Goal: Contribute content: Contribute content

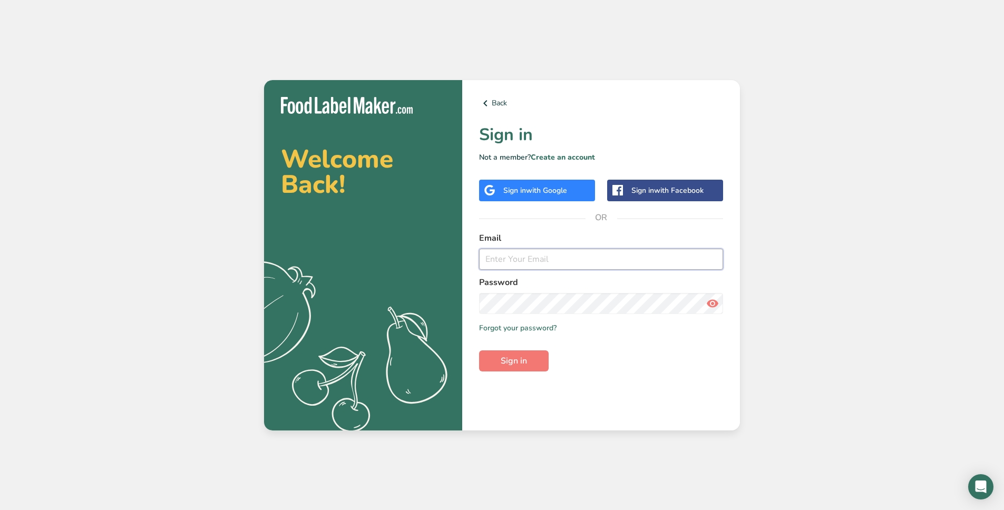
type input "[EMAIL_ADDRESS][DOMAIN_NAME]"
click at [544, 261] on input "[EMAIL_ADDRESS][DOMAIN_NAME]" at bounding box center [601, 259] width 244 height 21
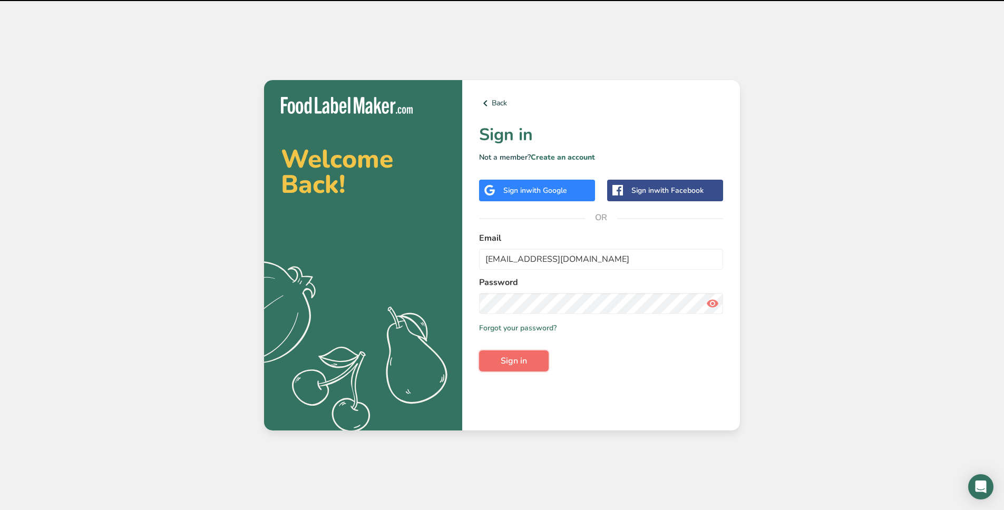
click at [524, 362] on span "Sign in" at bounding box center [514, 361] width 26 height 13
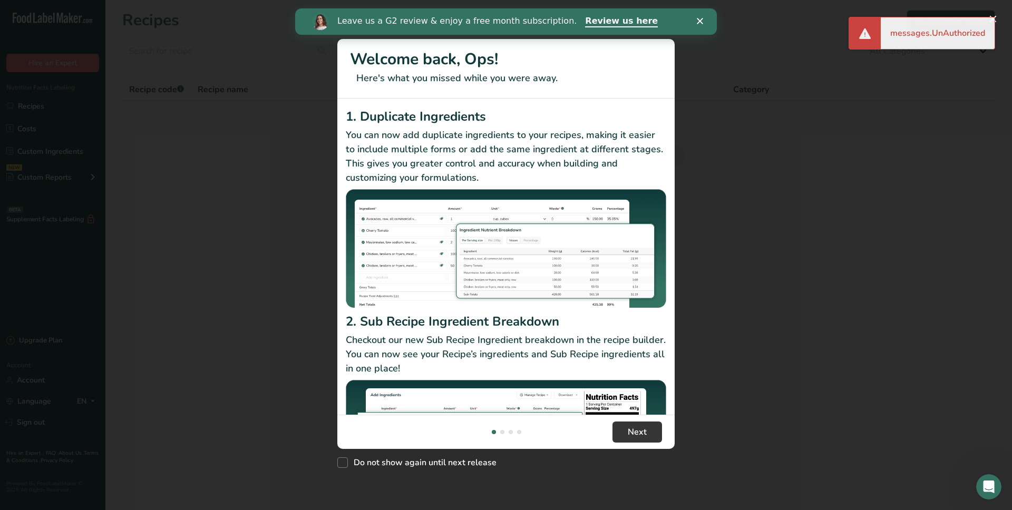
click at [700, 16] on div "Leave us a G2 review & enjoy a free month subscription. Review us here" at bounding box center [506, 22] width 422 height 18
click at [699, 19] on polygon "Close" at bounding box center [700, 21] width 6 height 6
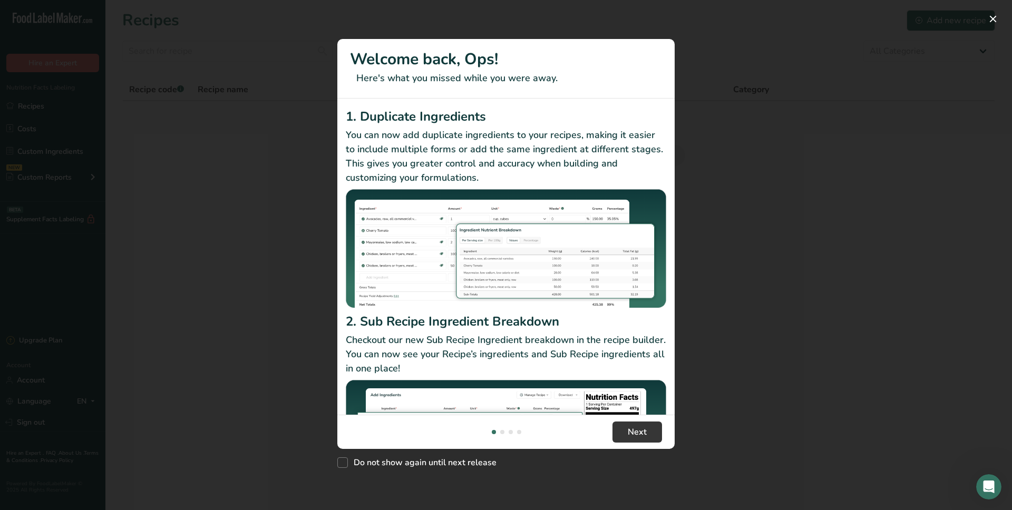
click at [889, 255] on div "New Features" at bounding box center [506, 255] width 1012 height 510
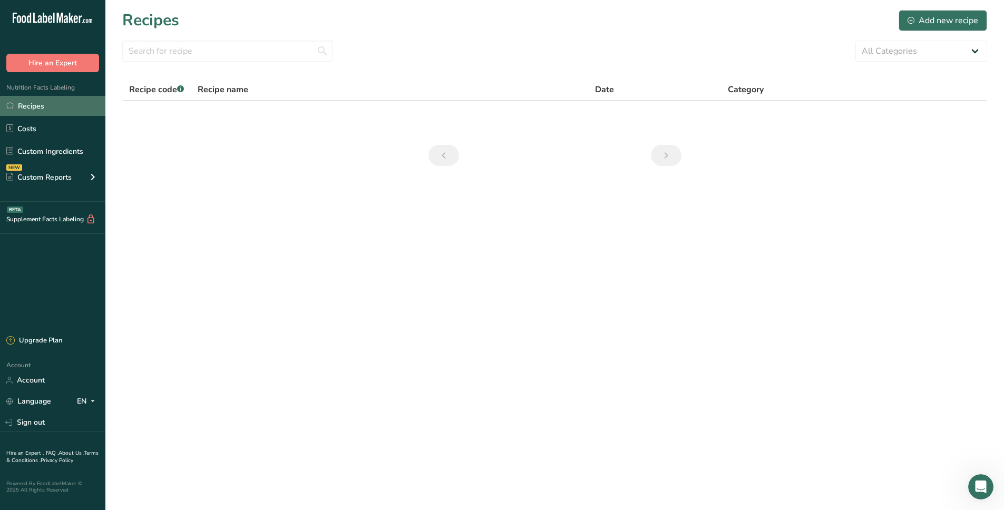
click at [44, 113] on link "Recipes" at bounding box center [52, 106] width 105 height 20
click at [52, 346] on div "Upgrade Plan" at bounding box center [52, 340] width 105 height 23
click at [50, 127] on link "Costs" at bounding box center [52, 129] width 105 height 20
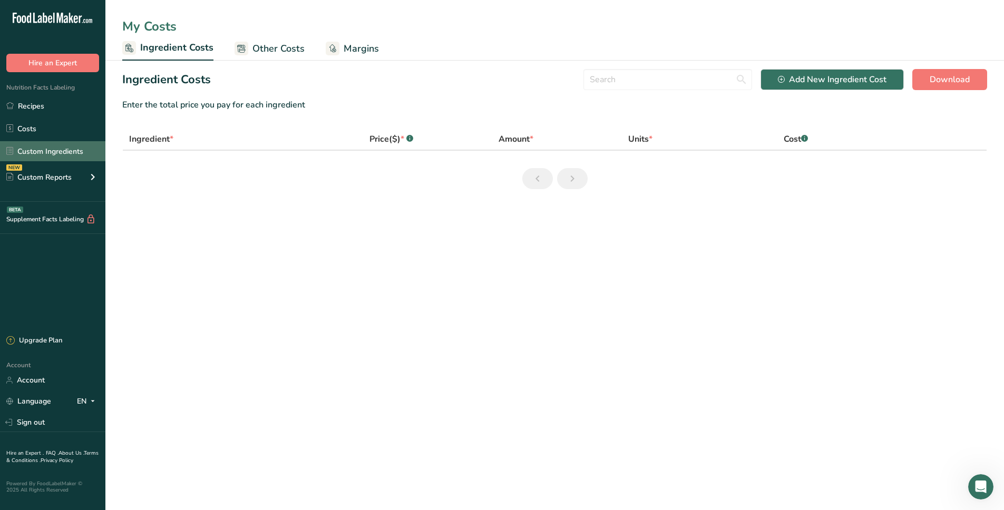
click at [75, 152] on link "Custom Ingredients" at bounding box center [52, 151] width 105 height 20
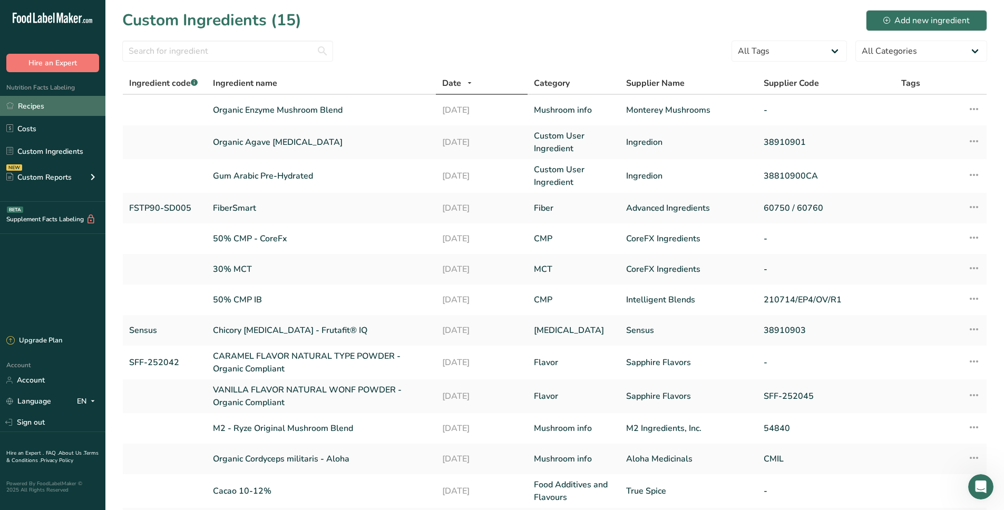
click at [37, 104] on link "Recipes" at bounding box center [52, 106] width 105 height 20
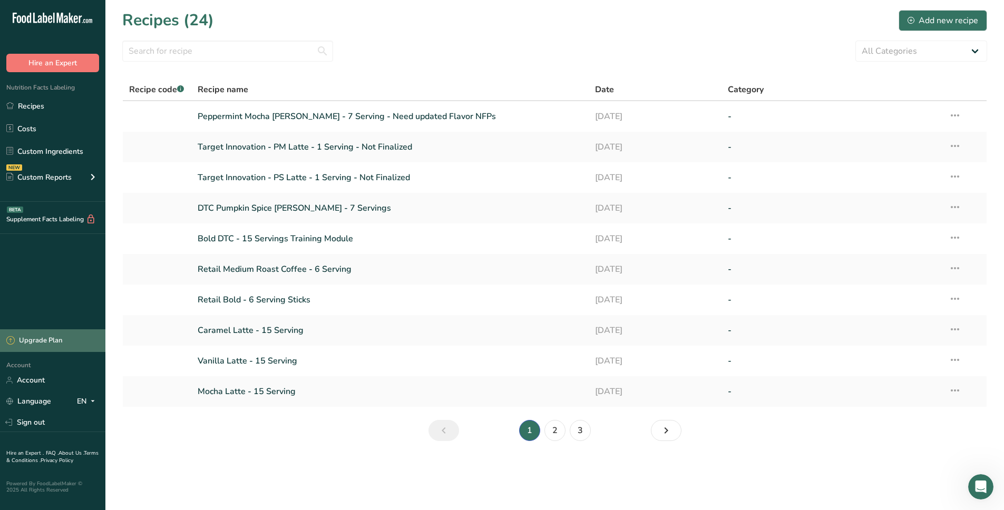
click at [56, 341] on div "Upgrade Plan" at bounding box center [34, 341] width 56 height 11
click at [56, 267] on div ".a-20{fill:#fff;} Hire an Expert Nutrition Facts Labeling Recipes Costs Custom …" at bounding box center [52, 164] width 105 height 312
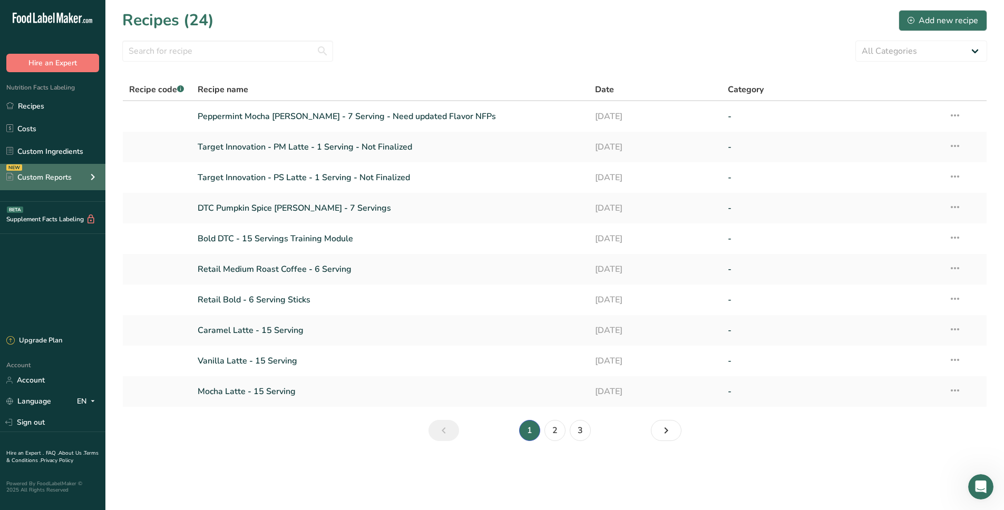
click at [63, 179] on div "Custom Reports" at bounding box center [38, 177] width 65 height 11
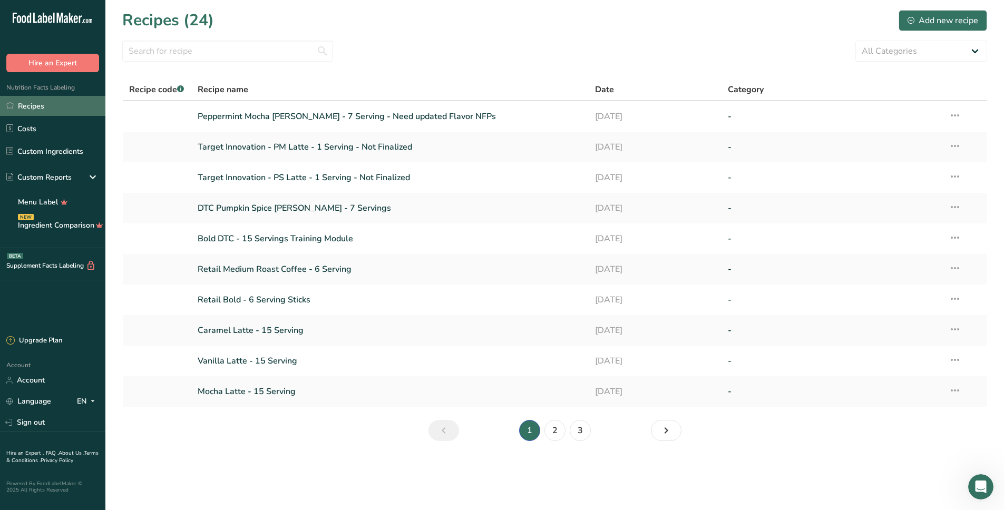
click at [47, 101] on link "Recipes" at bounding box center [52, 106] width 105 height 20
click at [968, 53] on select "All Categories Baked Goods [GEOGRAPHIC_DATA] Confectionery Cooked Meals, Salads…" at bounding box center [921, 51] width 132 height 21
click at [942, 23] on div "Add new recipe" at bounding box center [942, 20] width 71 height 13
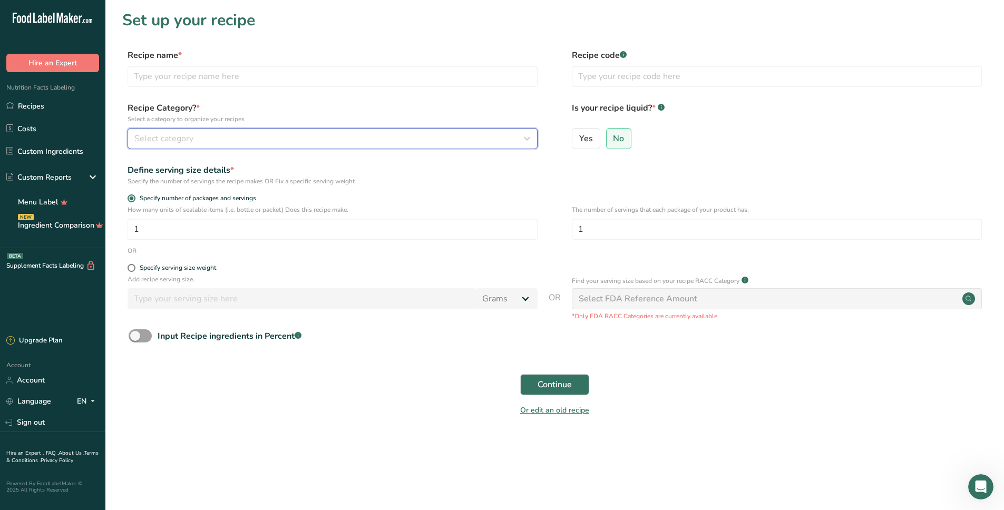
click at [248, 135] on div "Select category" at bounding box center [329, 138] width 390 height 13
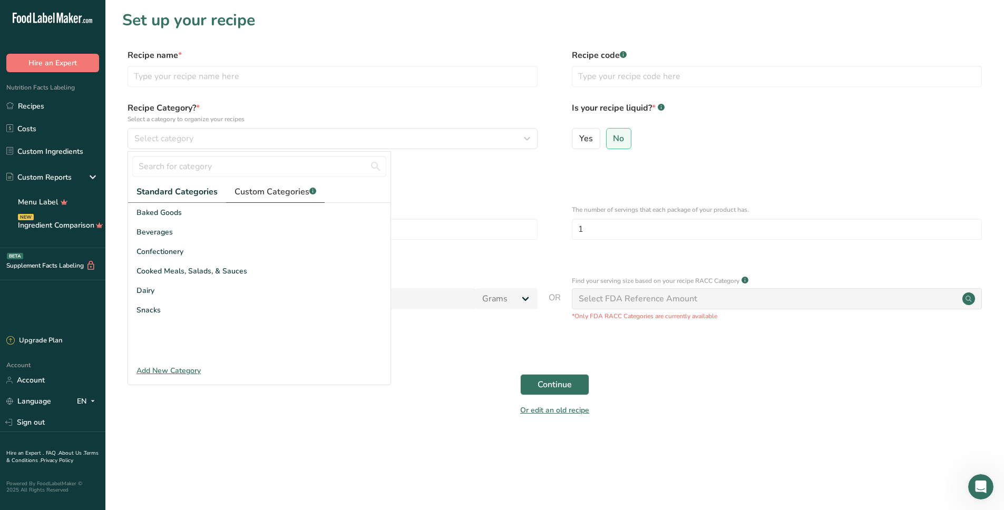
click at [284, 193] on span "Custom Categories .a-a{fill:#347362;}.b-a{fill:#fff;}" at bounding box center [275, 191] width 82 height 13
click at [679, 473] on main "Set up your recipe Recipe name * Recipe code .a-a{fill:#347362;}.b-a{fill:#fff;…" at bounding box center [502, 255] width 1004 height 510
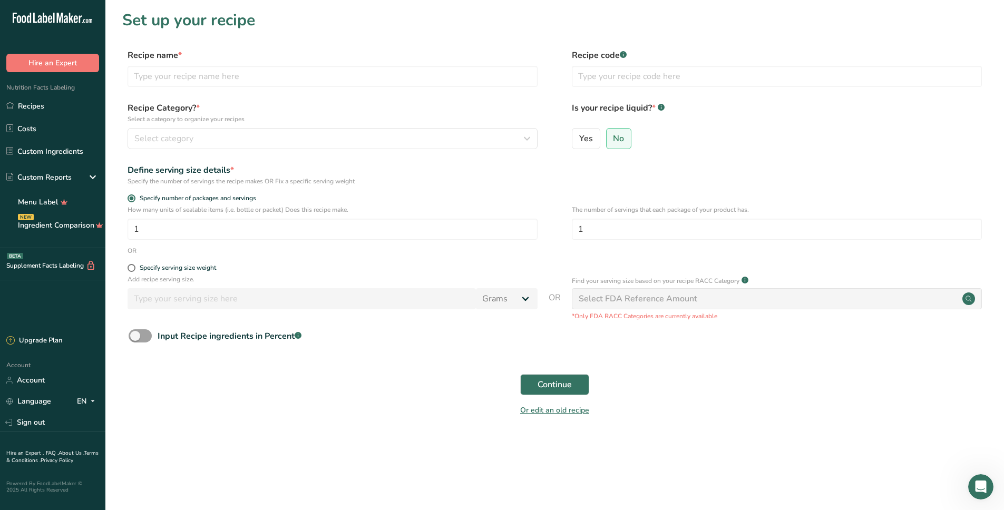
click at [486, 433] on section "Set up your recipe Recipe name * Recipe code .a-a{fill:#347362;}.b-a{fill:#fff;…" at bounding box center [554, 219] width 898 height 439
click at [340, 389] on div "Continue" at bounding box center [554, 385] width 865 height 34
